Goal: Task Accomplishment & Management: Complete application form

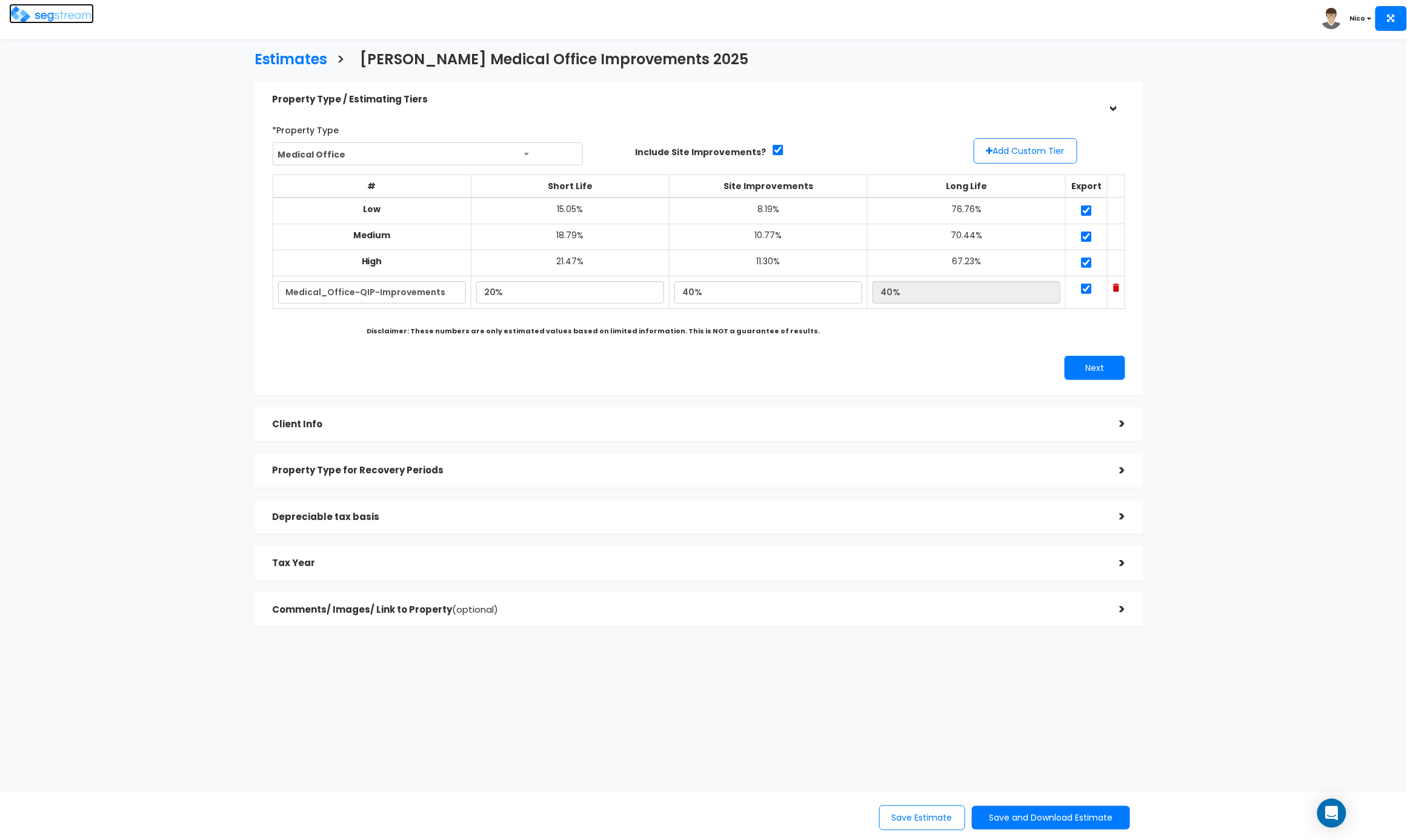
click at [72, 14] on img at bounding box center [52, 15] width 85 height 17
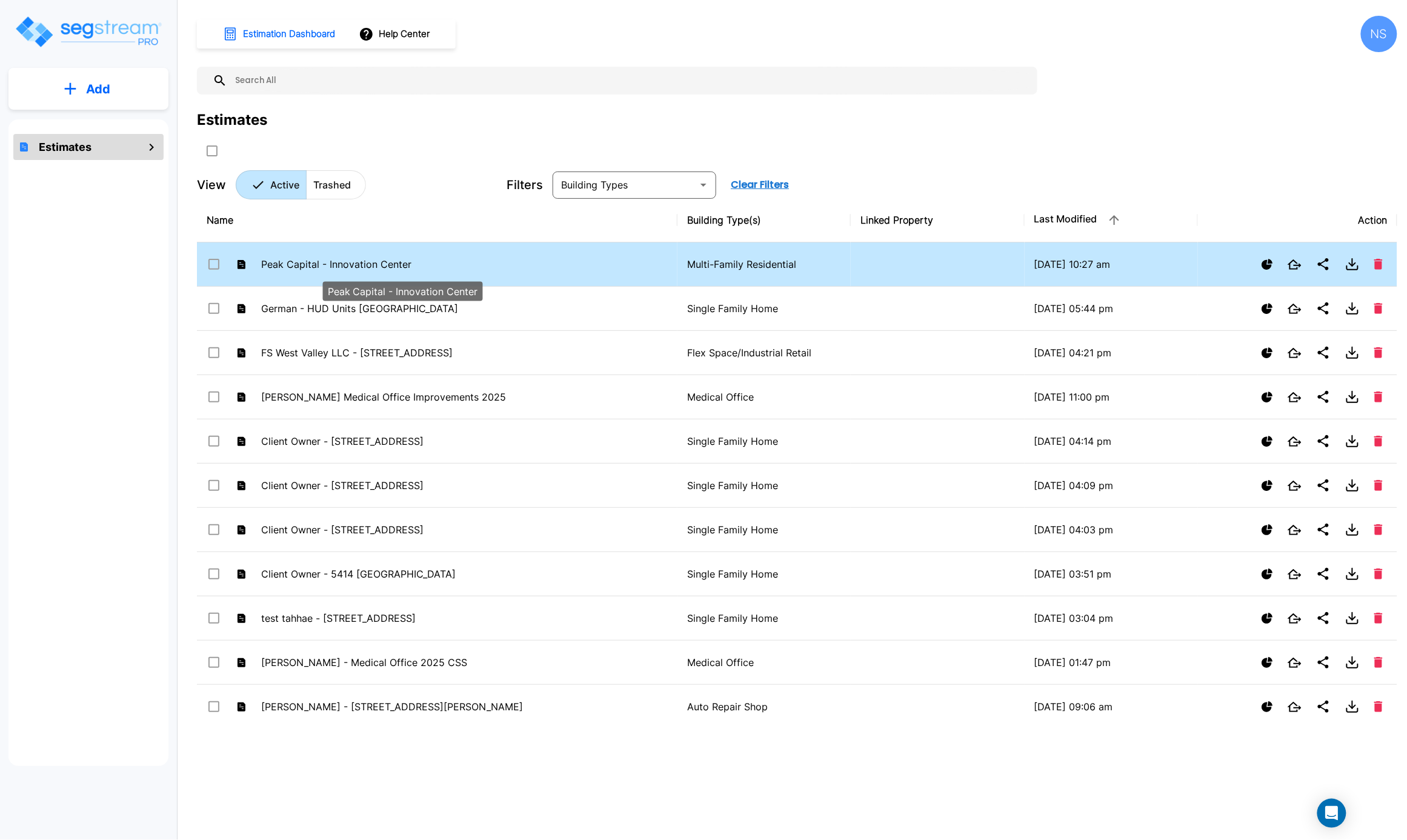
click at [334, 265] on p "Peak Capital - Innovation Center" at bounding box center [402, 264] width 281 height 15
checkbox input "false"
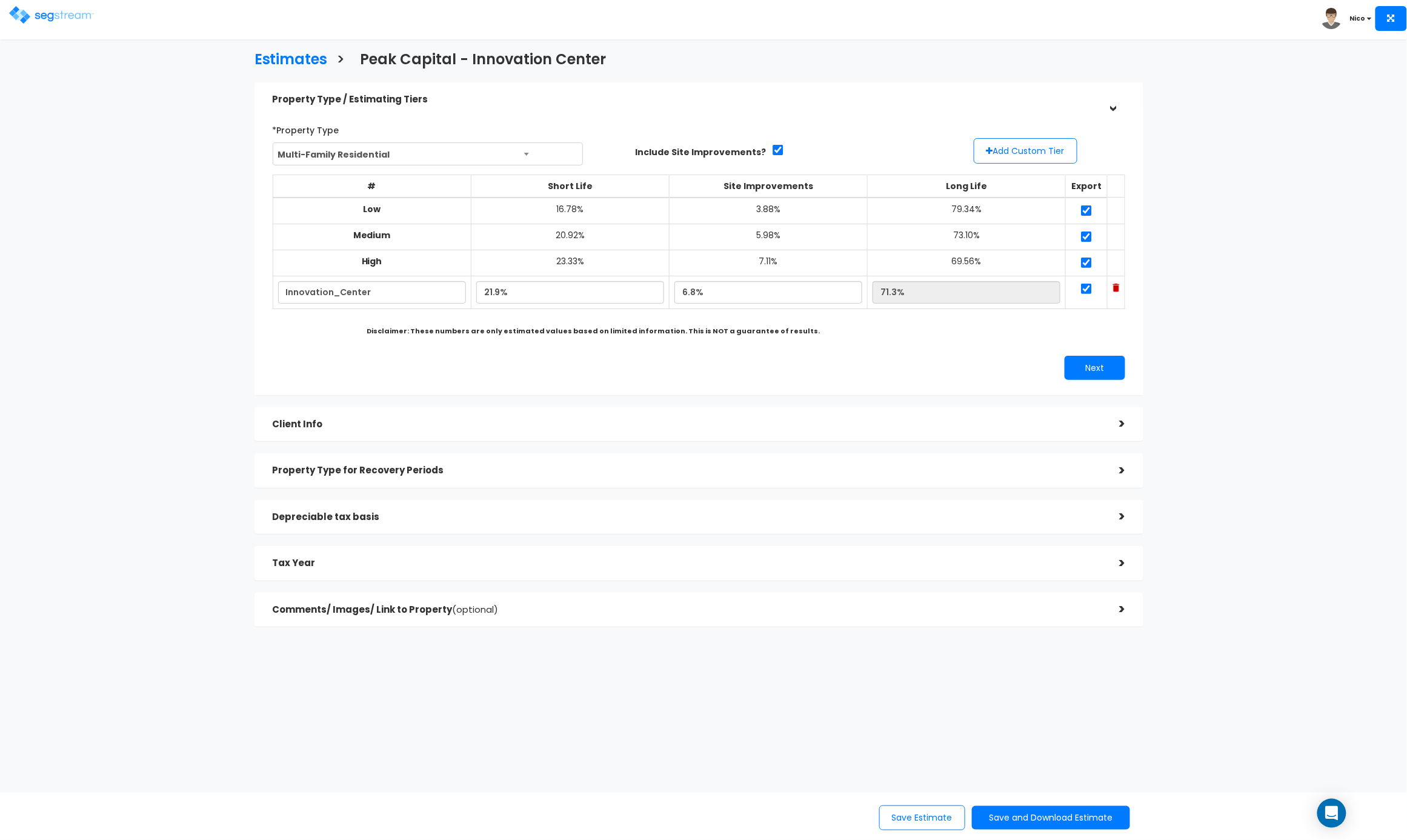
click at [334, 435] on div "Client Info" at bounding box center [686, 424] width 828 height 22
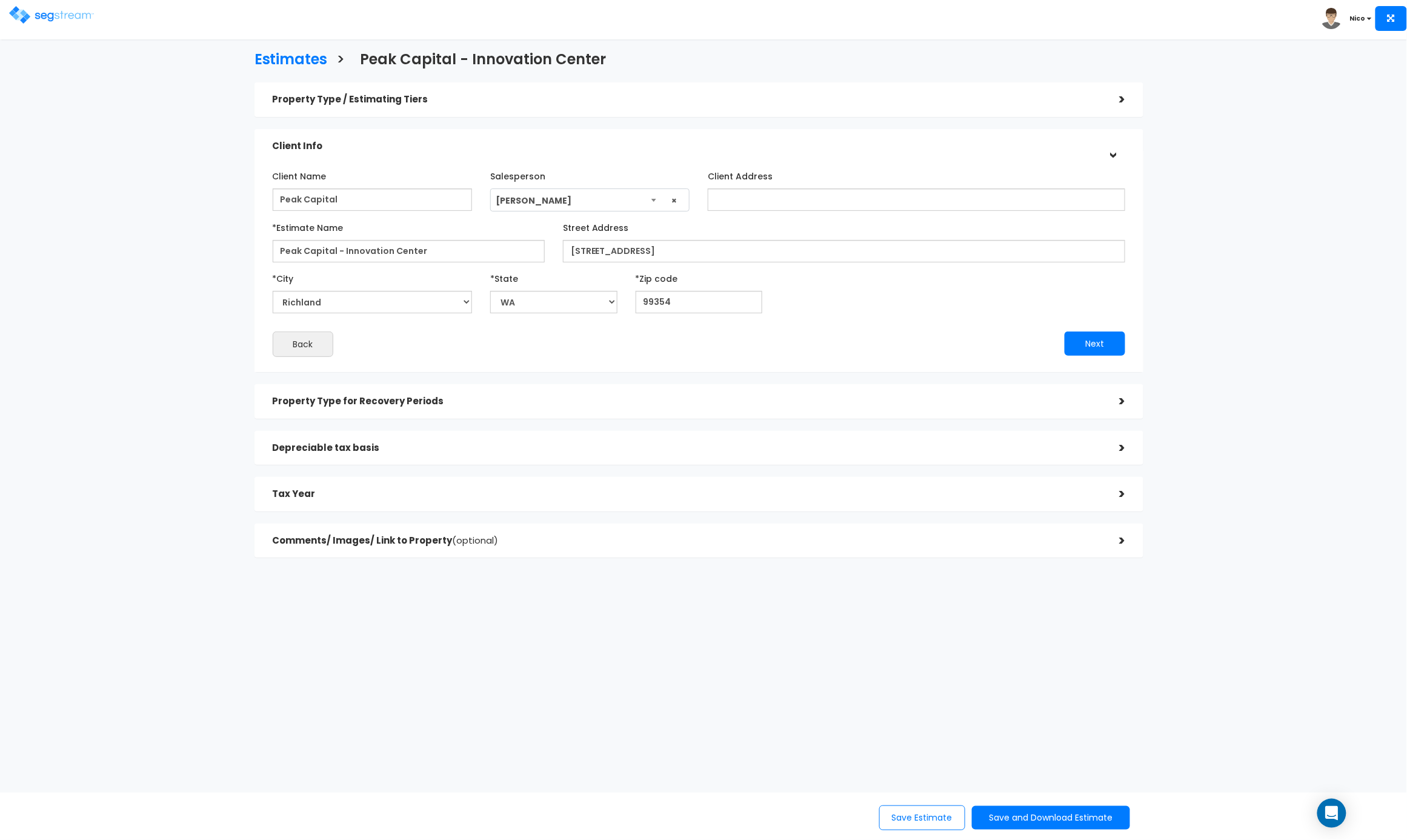
click at [339, 403] on h5 "Property Type for Recovery Periods" at bounding box center [686, 401] width 828 height 10
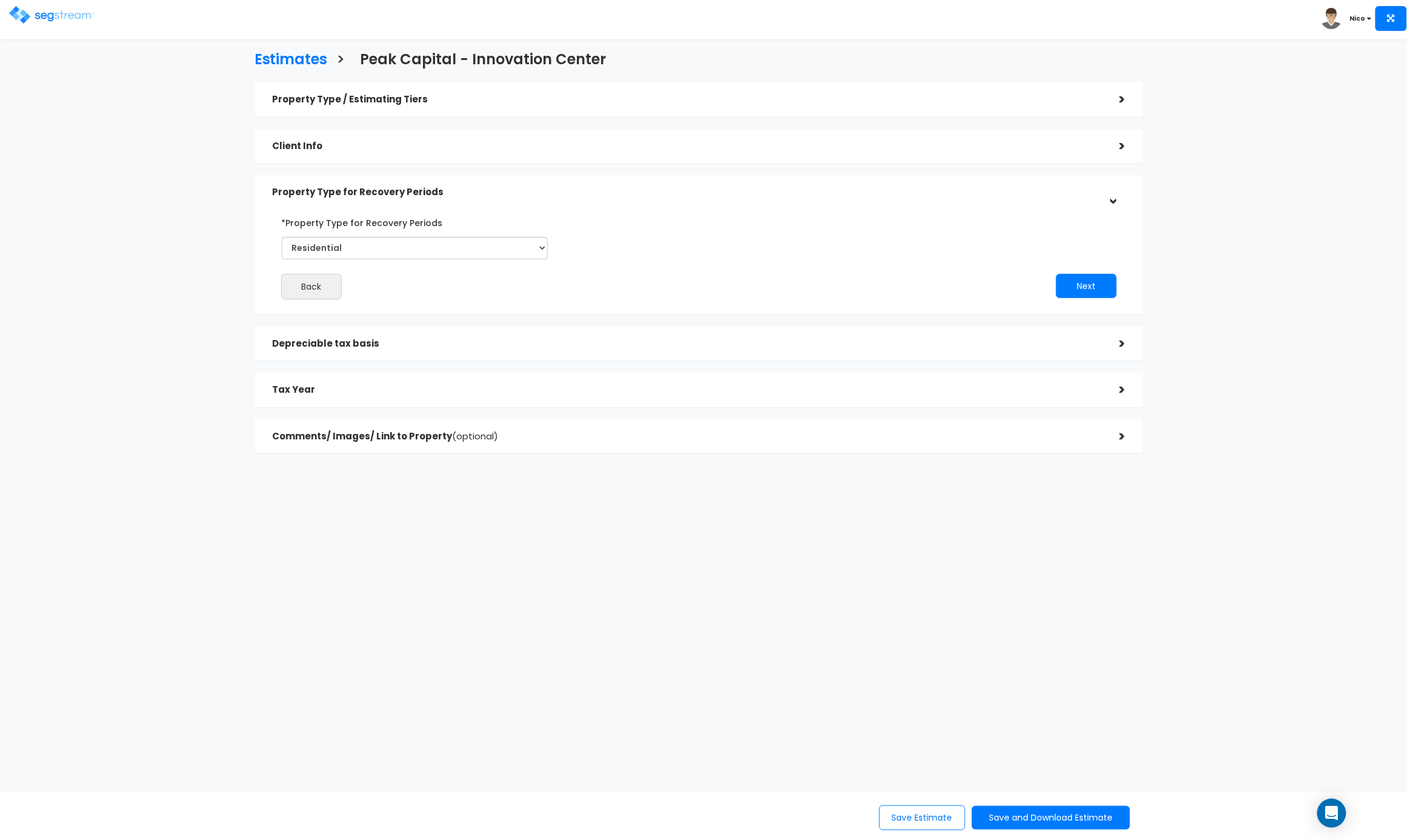
click at [318, 349] on h5 "Depreciable tax basis" at bounding box center [686, 343] width 828 height 10
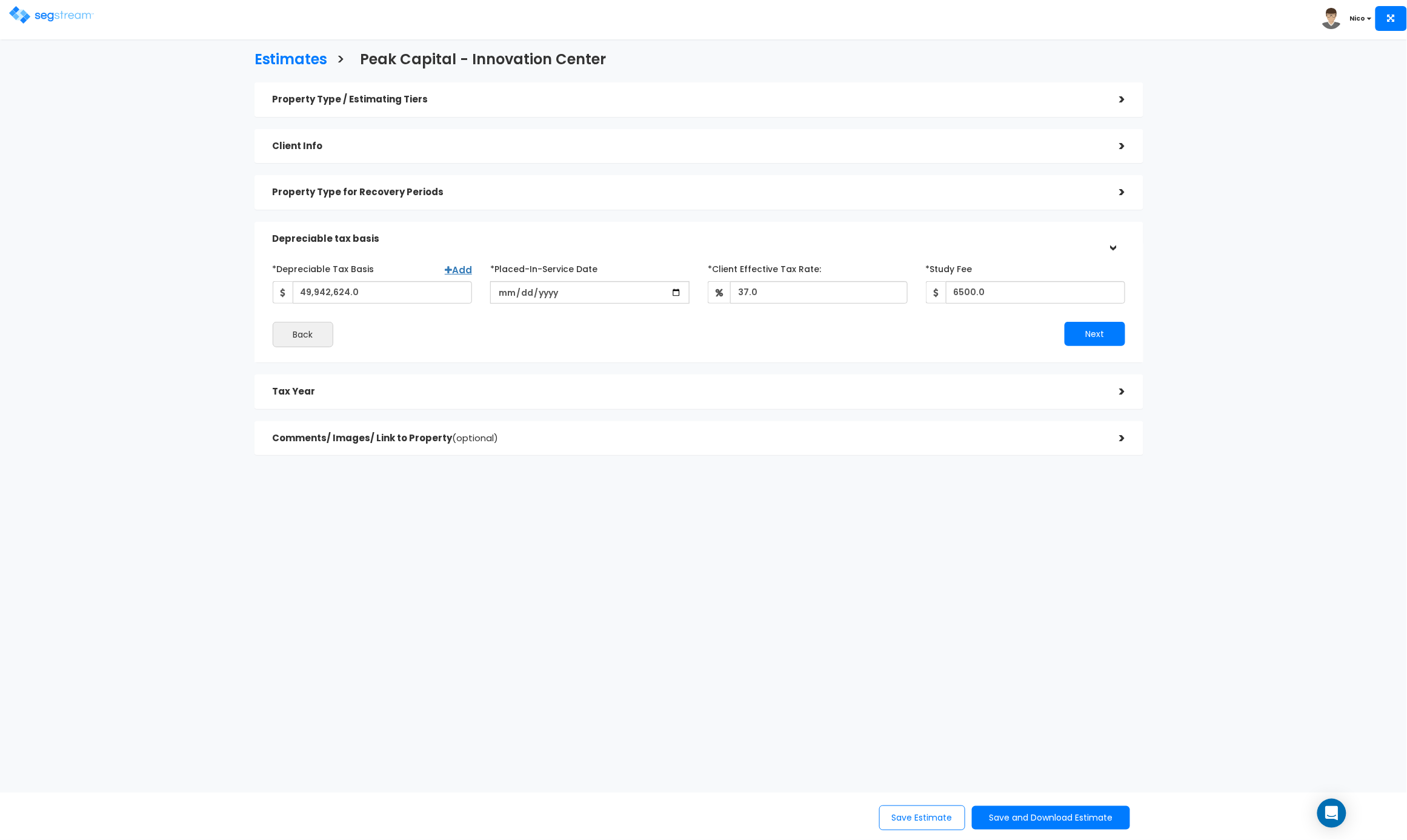
click at [294, 389] on h5 "Tax Year" at bounding box center [686, 391] width 828 height 10
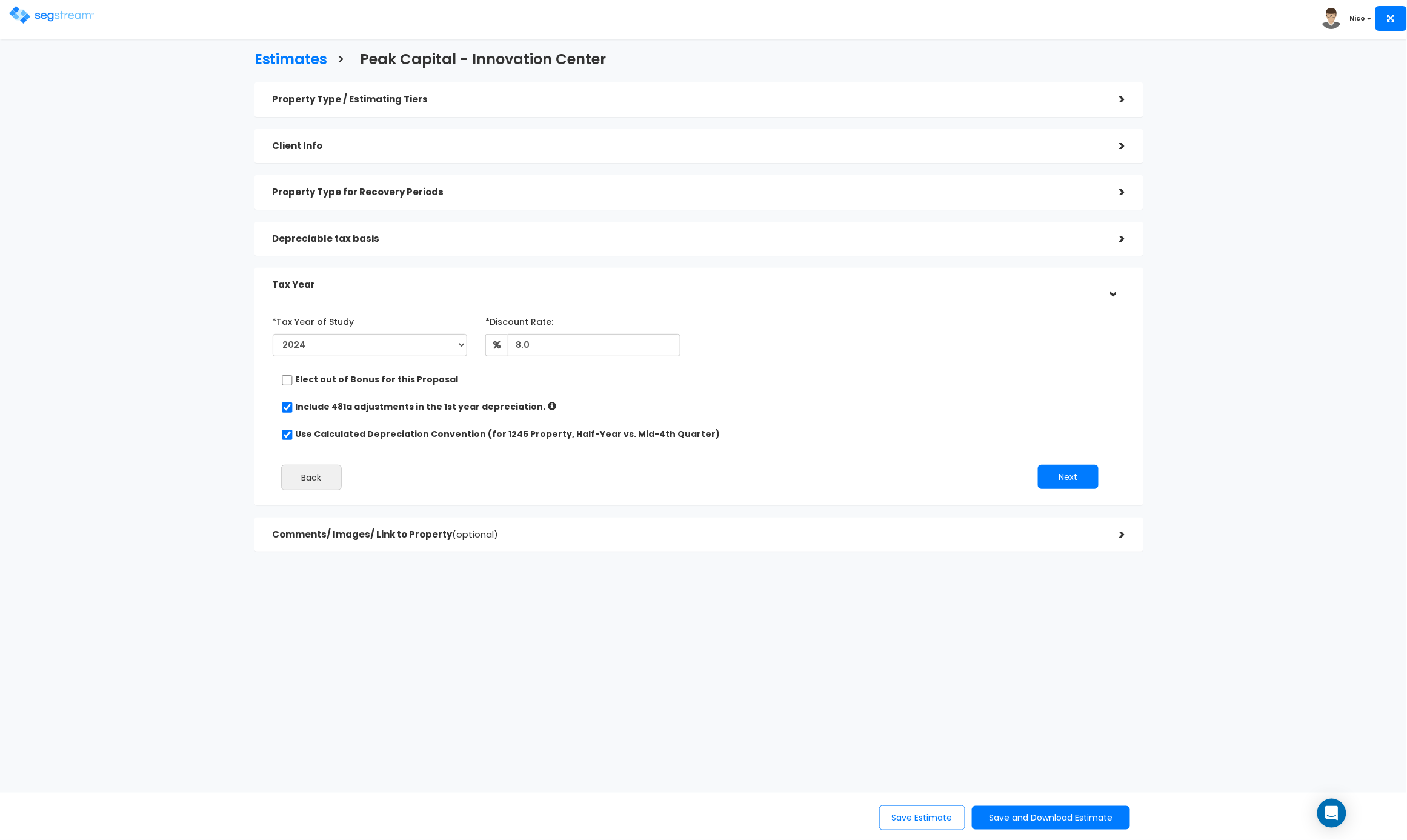
click at [337, 533] on h5 "Comments/ Images/ Link to Property (optional)" at bounding box center [686, 534] width 828 height 10
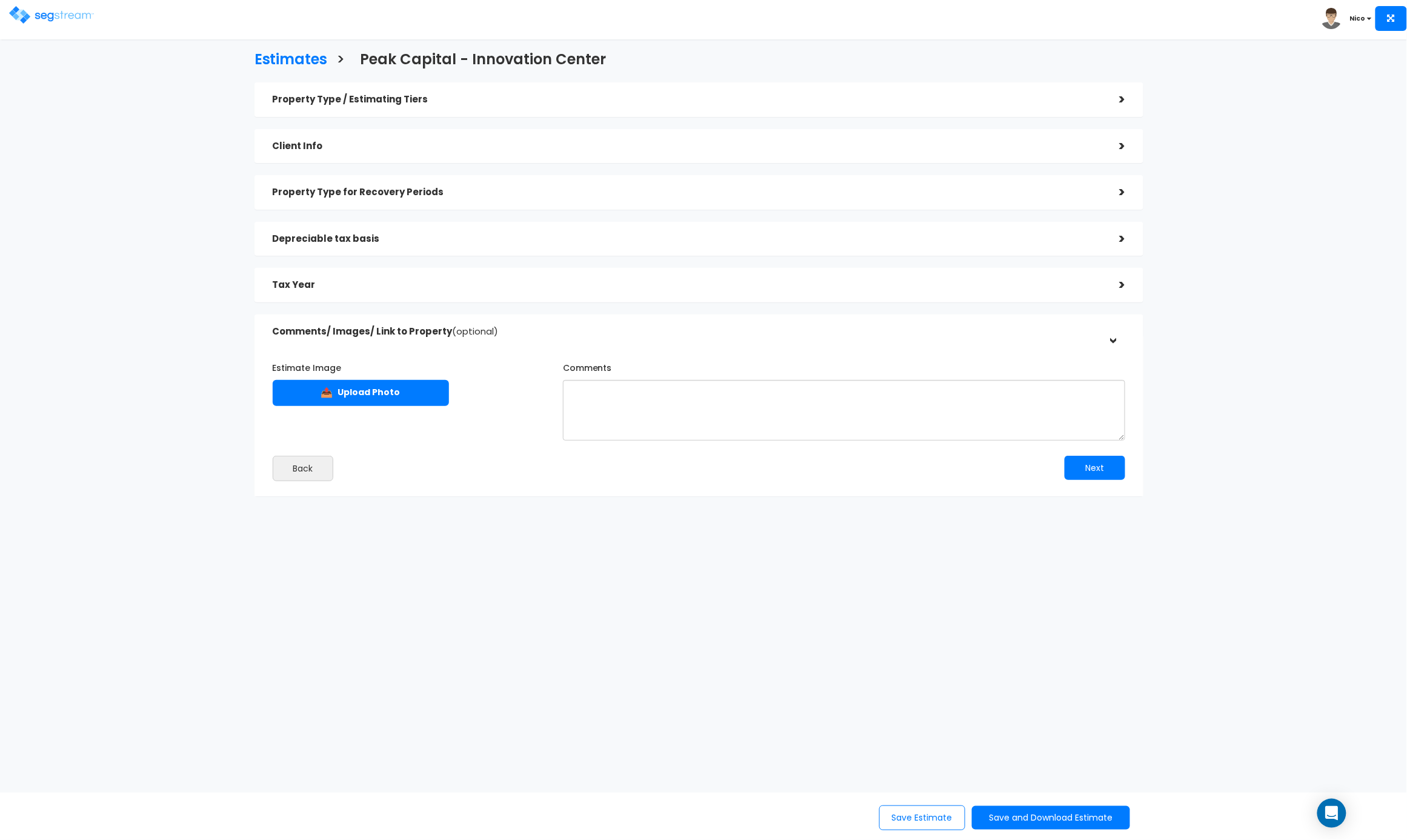
click at [319, 290] on div "Tax Year" at bounding box center [686, 285] width 828 height 22
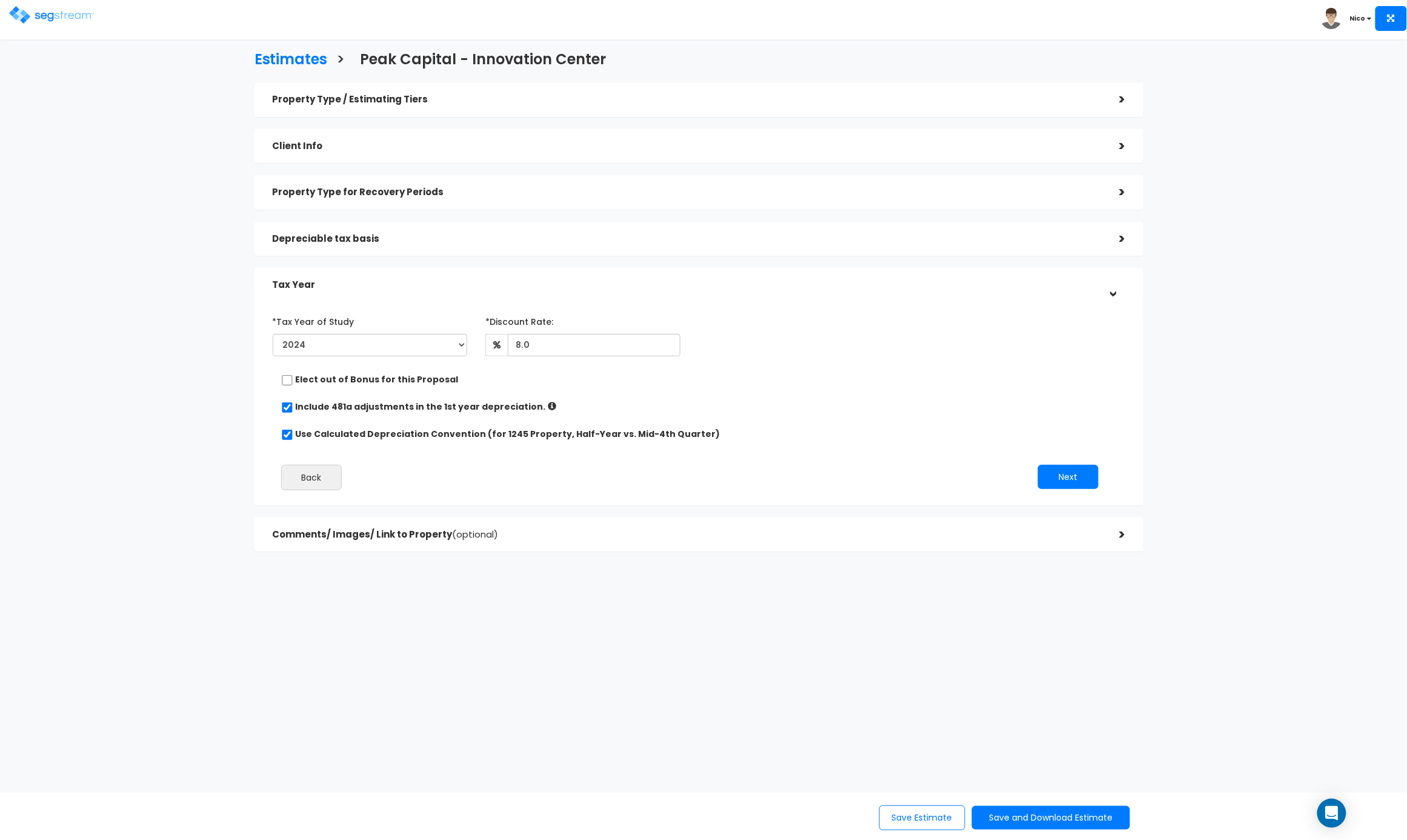
click at [317, 244] on div "Depreciable tax basis" at bounding box center [686, 239] width 828 height 22
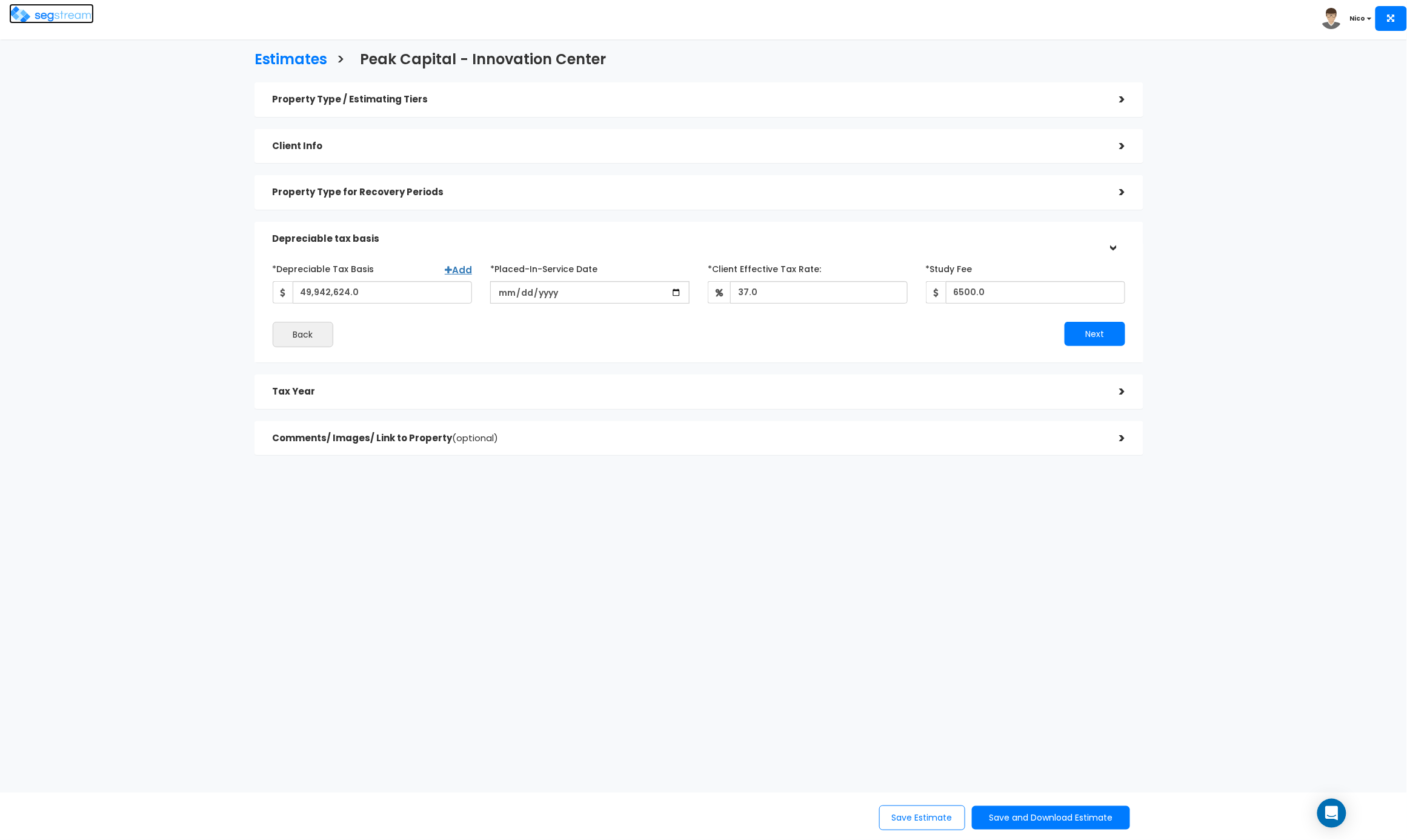
click at [44, 14] on img at bounding box center [52, 15] width 85 height 17
